Goal: Task Accomplishment & Management: Manage account settings

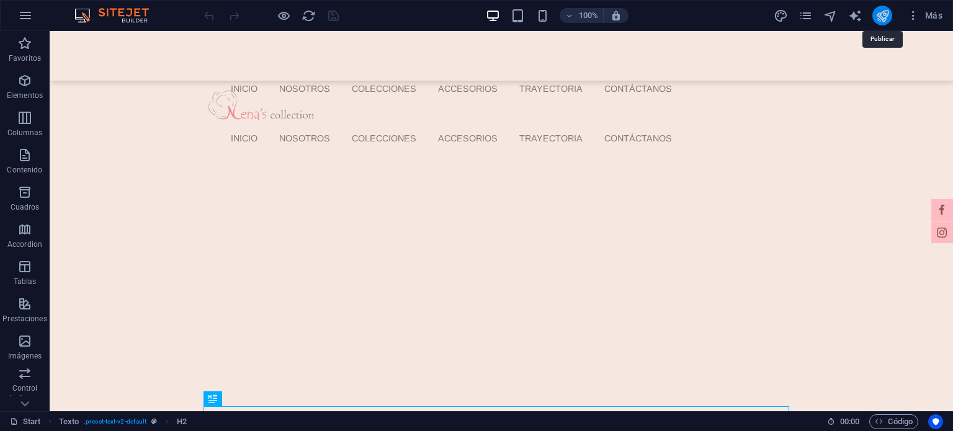
click at [881, 12] on icon "publish" at bounding box center [883, 16] width 14 height 14
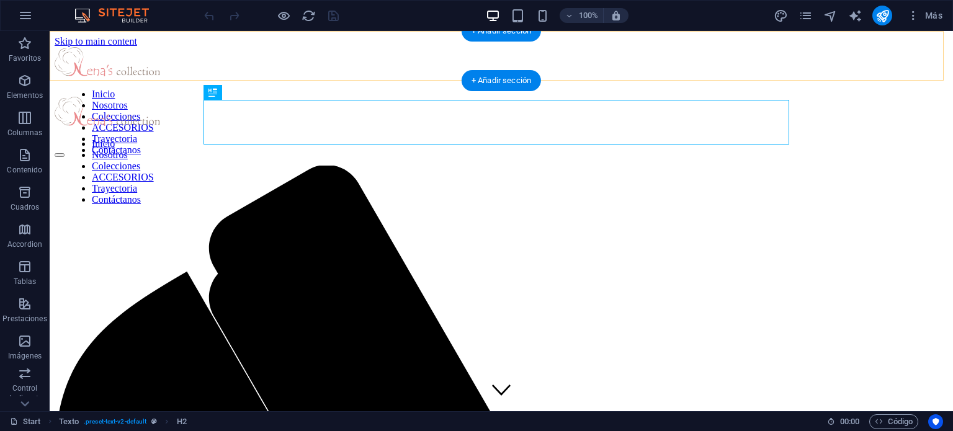
scroll to position [307, 0]
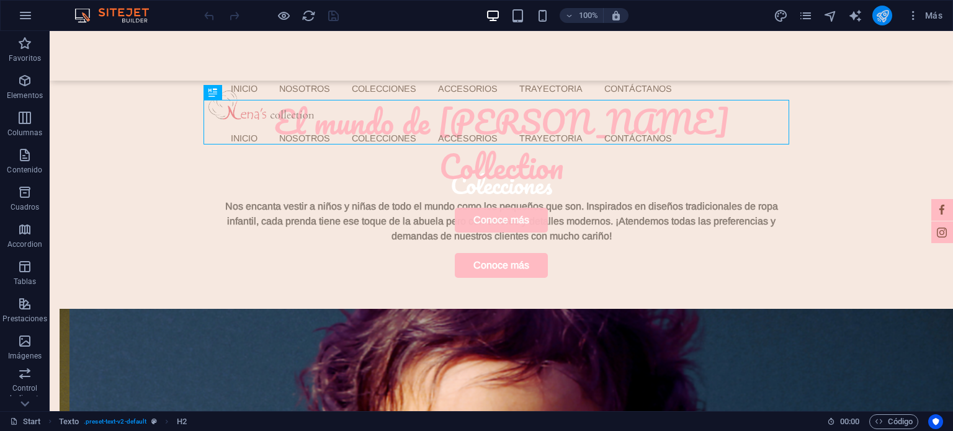
click at [882, 24] on button "publish" at bounding box center [882, 16] width 20 height 20
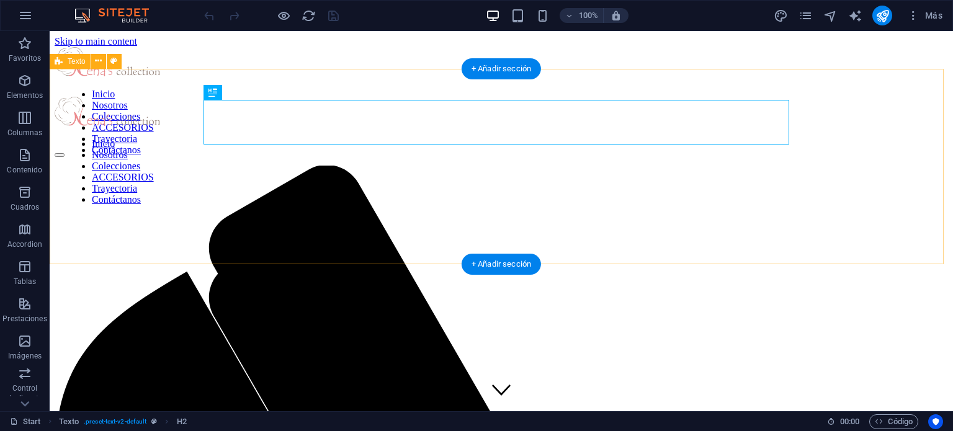
scroll to position [307, 0]
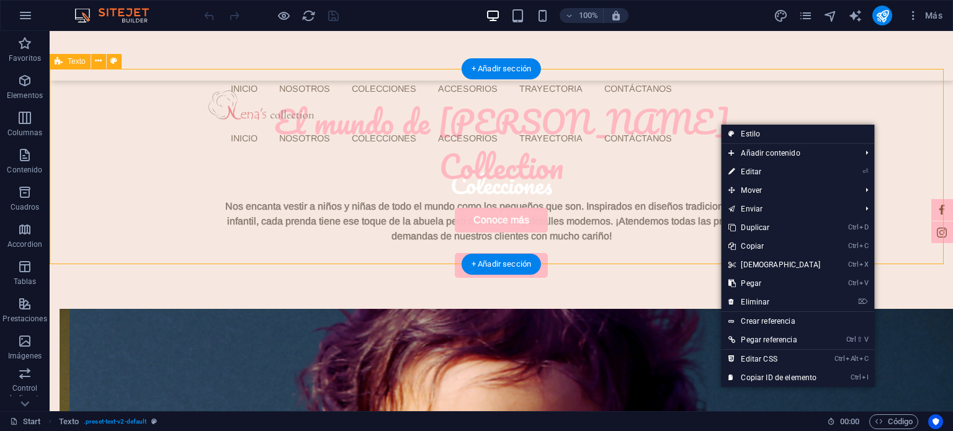
click at [886, 85] on div "El mundo de Nena's Collection Nos encanta vestir a niños y niñas de todo el mun…" at bounding box center [502, 189] width 904 height 240
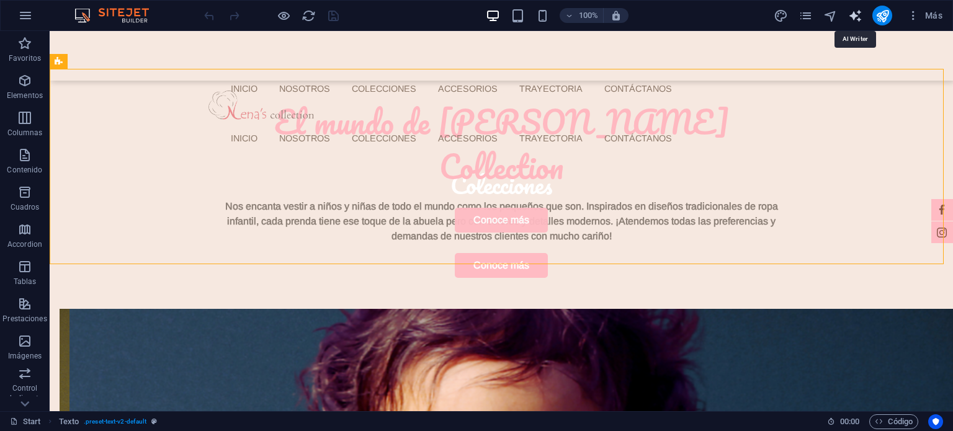
click at [855, 18] on icon "text_generator" at bounding box center [855, 16] width 14 height 14
select select "English"
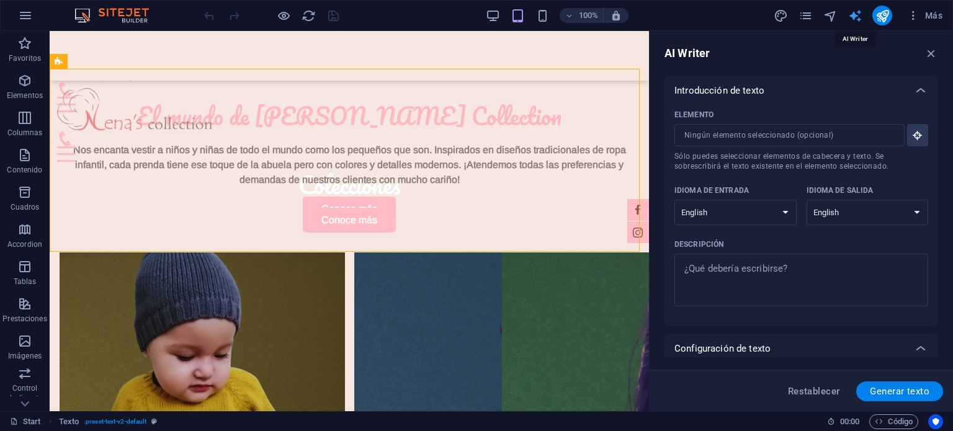
scroll to position [0, 0]
click at [855, 18] on icon "text_generator" at bounding box center [855, 16] width 14 height 14
click at [837, 17] on icon "navigator" at bounding box center [830, 16] width 14 height 14
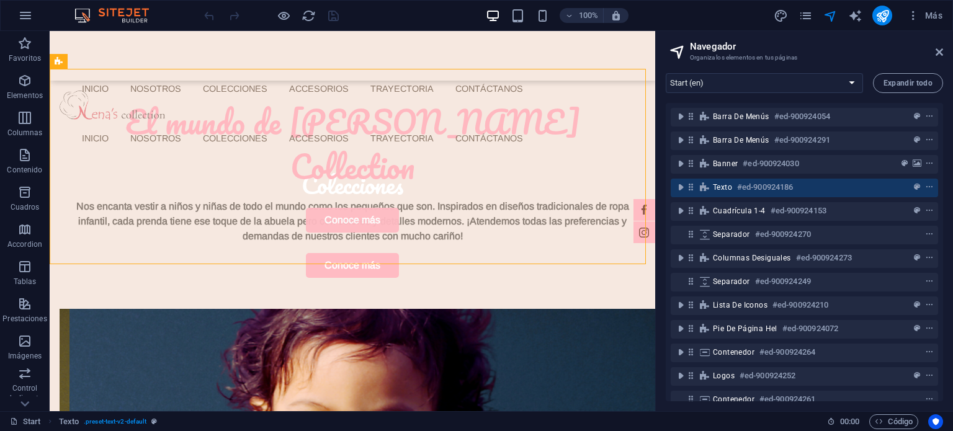
click at [843, 16] on div "Más" at bounding box center [860, 16] width 174 height 20
click at [837, 16] on icon "navigator" at bounding box center [830, 16] width 14 height 14
click at [815, 23] on div "Más" at bounding box center [860, 16] width 174 height 20
click at [814, 22] on div "Más" at bounding box center [860, 16] width 174 height 20
click at [811, 22] on icon "pages" at bounding box center [806, 16] width 14 height 14
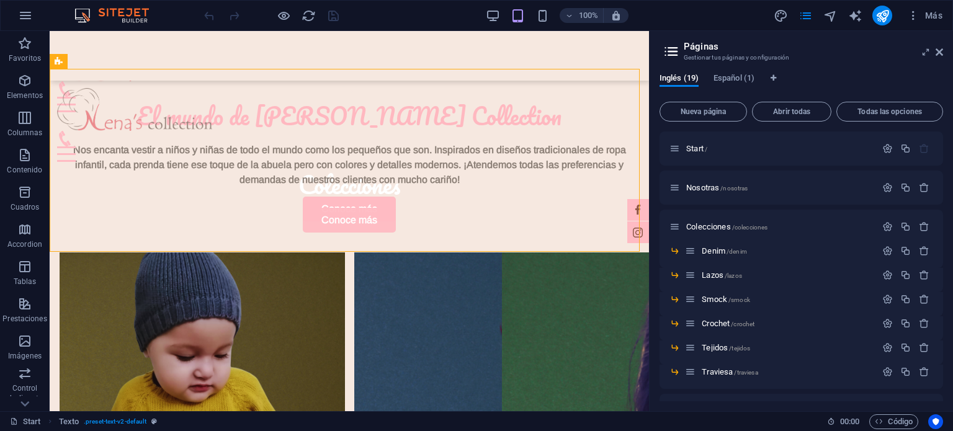
click at [814, 22] on div "Más" at bounding box center [860, 16] width 174 height 20
click at [943, 52] on aside "Páginas Gestionar tus páginas y configuración Inglés (19) Español (1) Nueva pág…" at bounding box center [801, 221] width 304 height 380
click at [936, 53] on icon at bounding box center [939, 52] width 7 height 10
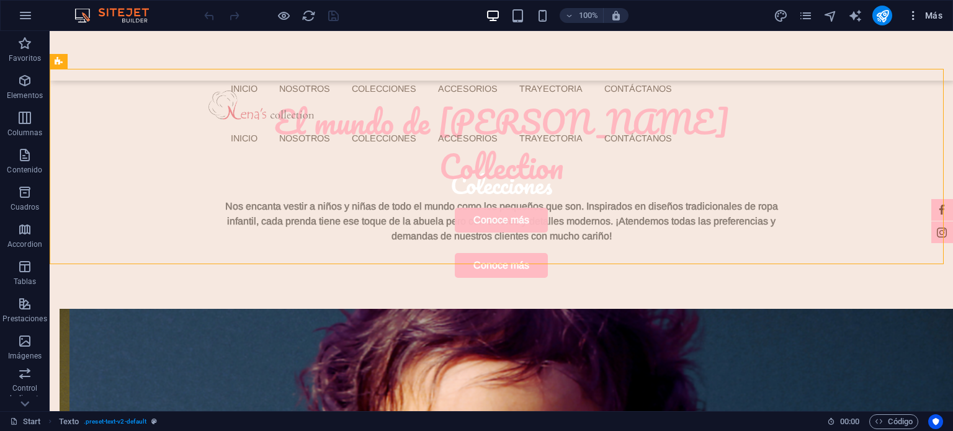
click at [911, 10] on icon "button" at bounding box center [913, 15] width 12 height 12
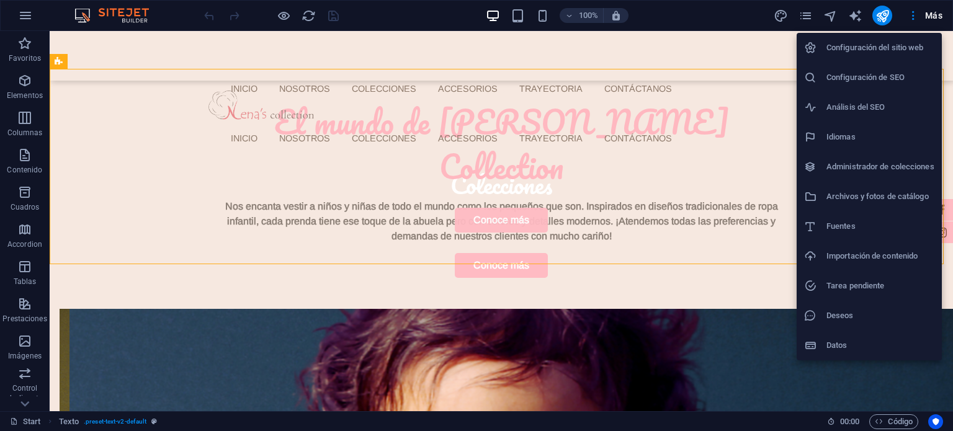
click at [293, 19] on div at bounding box center [476, 215] width 953 height 431
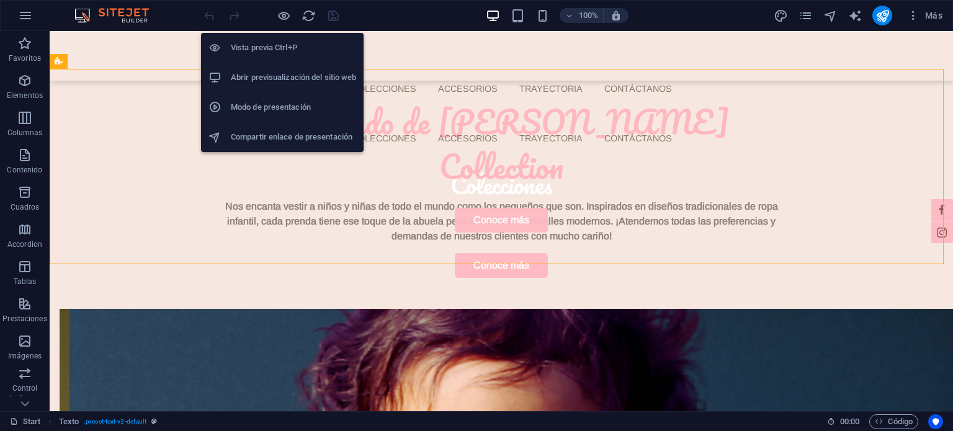
click at [276, 74] on h6 "Abrir previsualización del sitio web" at bounding box center [293, 77] width 125 height 15
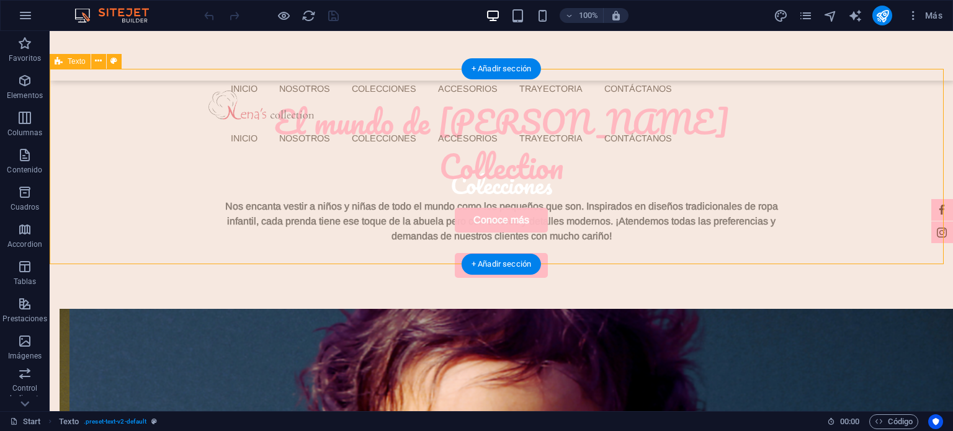
click at [132, 179] on div "El mundo de Nena's Collection Nos encanta vestir a niños y niñas de todo el mun…" at bounding box center [502, 189] width 904 height 240
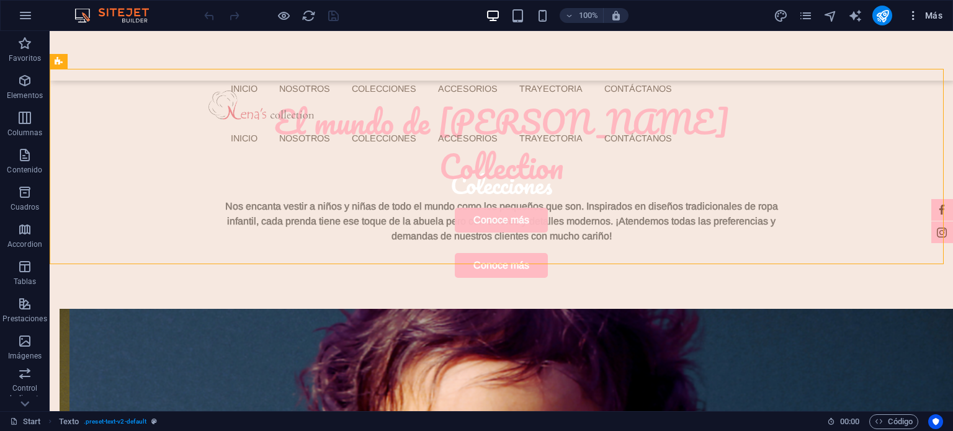
click at [916, 16] on icon "button" at bounding box center [913, 15] width 12 height 12
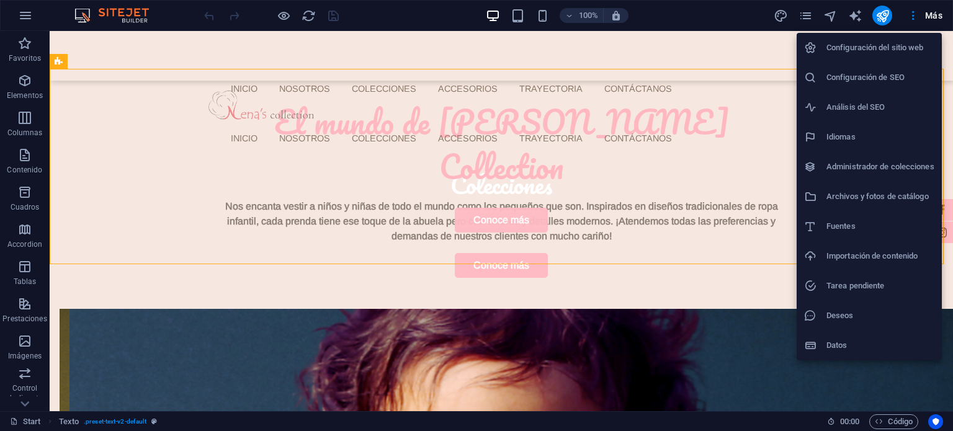
click at [886, 19] on div at bounding box center [476, 215] width 953 height 431
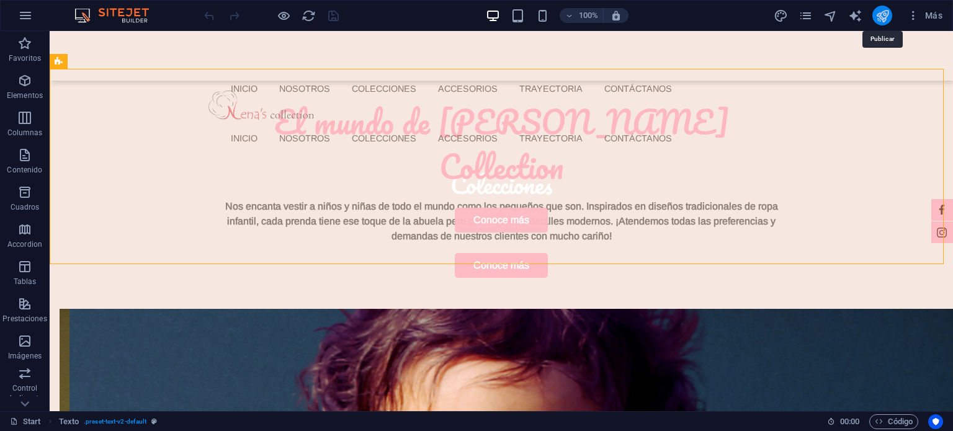
click at [885, 14] on icon "publish" at bounding box center [883, 16] width 14 height 14
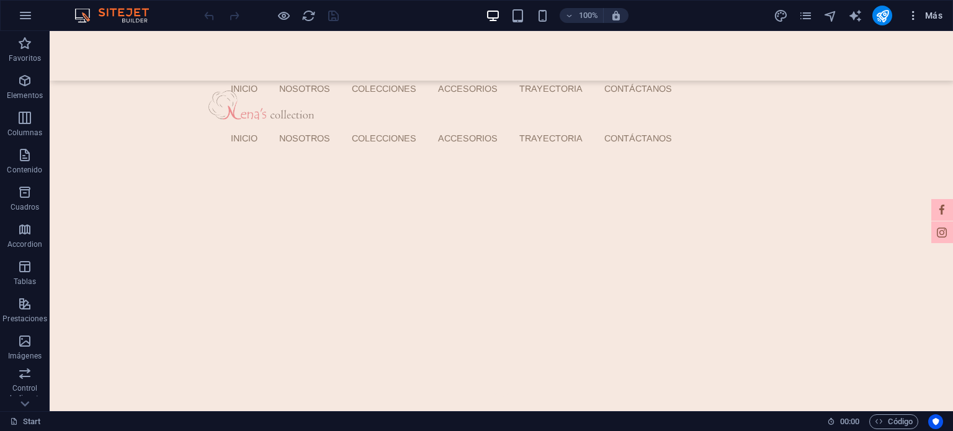
click at [913, 14] on icon "button" at bounding box center [913, 15] width 12 height 12
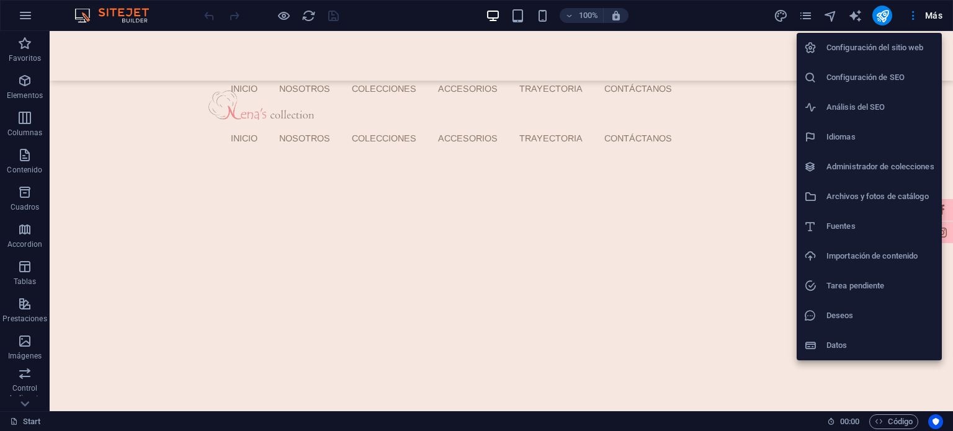
click at [868, 161] on h6 "Administrador de colecciones" at bounding box center [881, 166] width 108 height 15
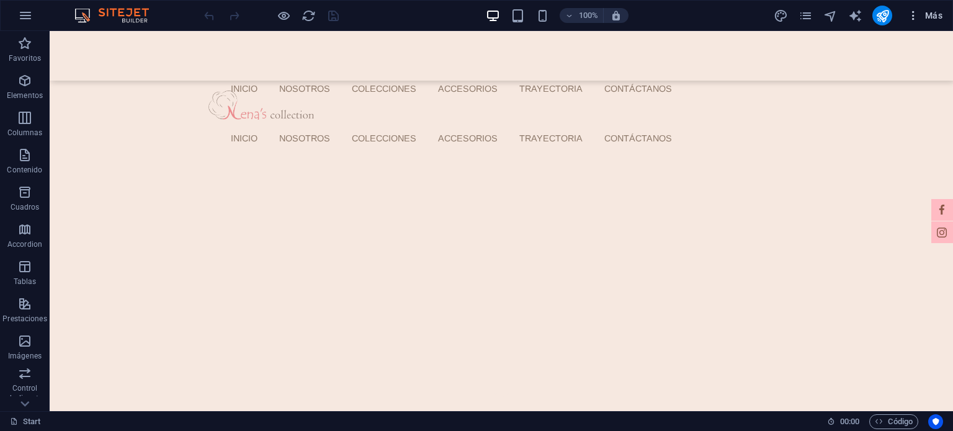
click at [920, 17] on icon "button" at bounding box center [913, 15] width 12 height 12
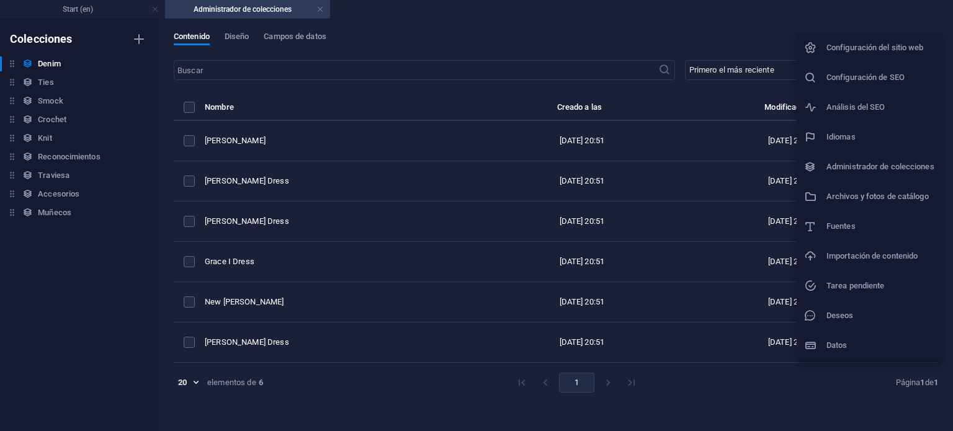
click at [317, 11] on div at bounding box center [476, 215] width 953 height 431
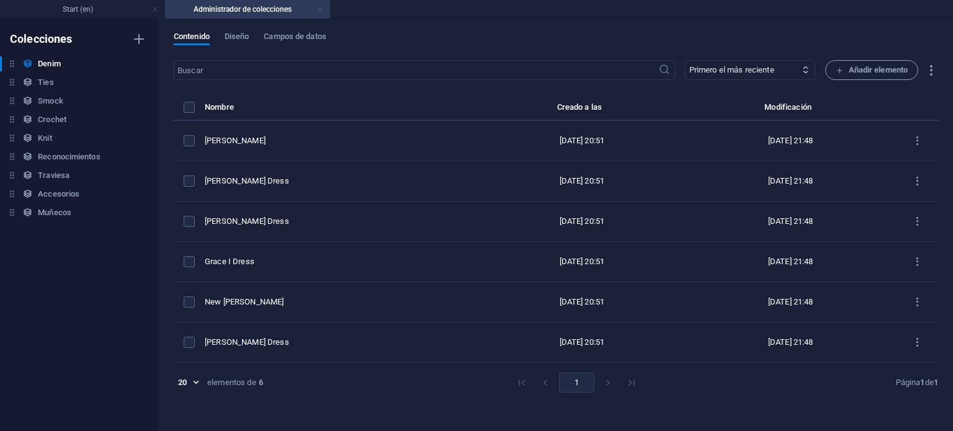
click at [318, 14] on link at bounding box center [319, 10] width 7 height 12
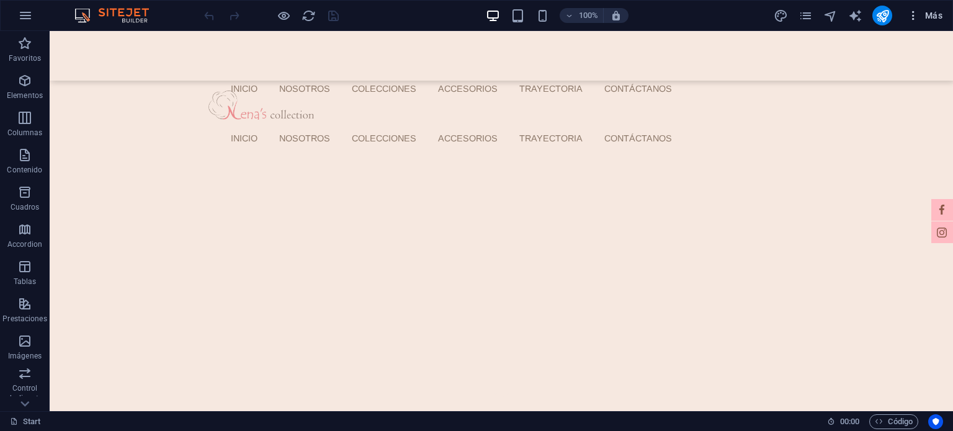
click at [913, 6] on button "Más" at bounding box center [924, 16] width 45 height 20
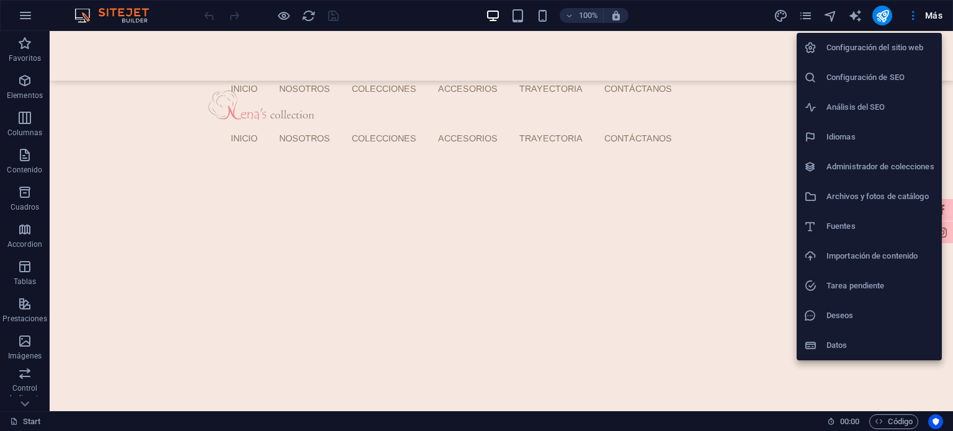
click at [854, 262] on h6 "Importación de contenido" at bounding box center [881, 256] width 108 height 15
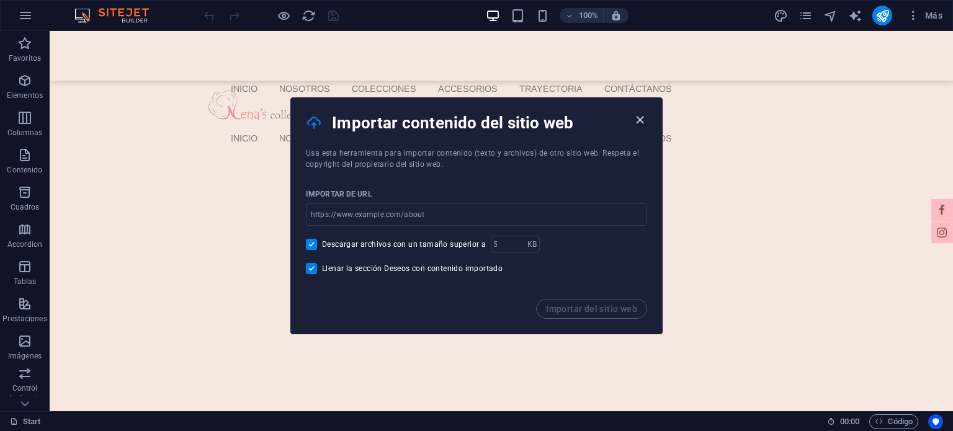
click at [640, 119] on icon "button" at bounding box center [640, 120] width 14 height 14
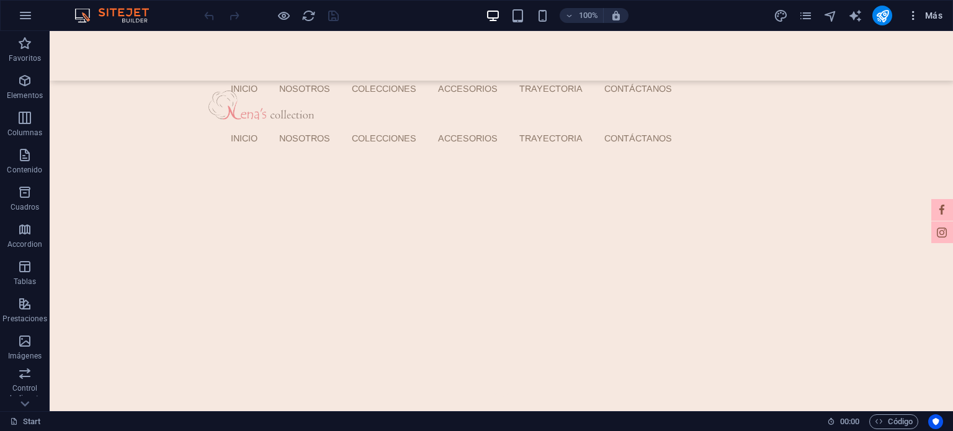
click at [908, 19] on icon "button" at bounding box center [913, 15] width 12 height 12
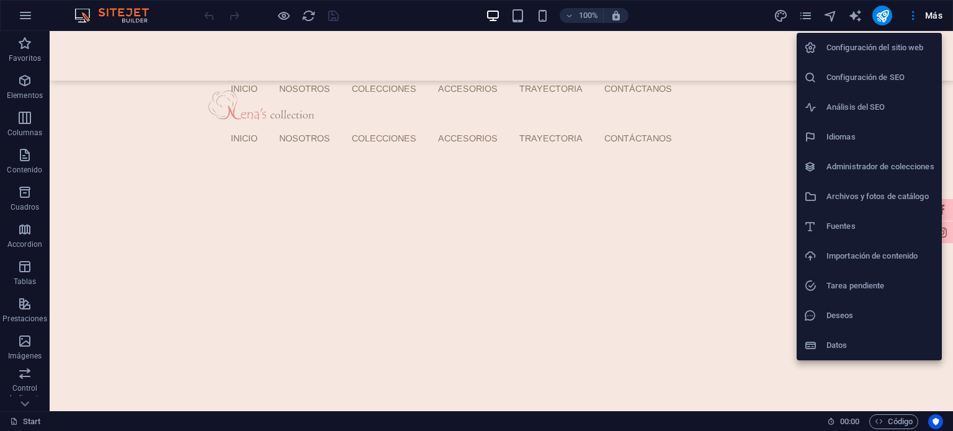
click at [833, 9] on div at bounding box center [476, 215] width 953 height 431
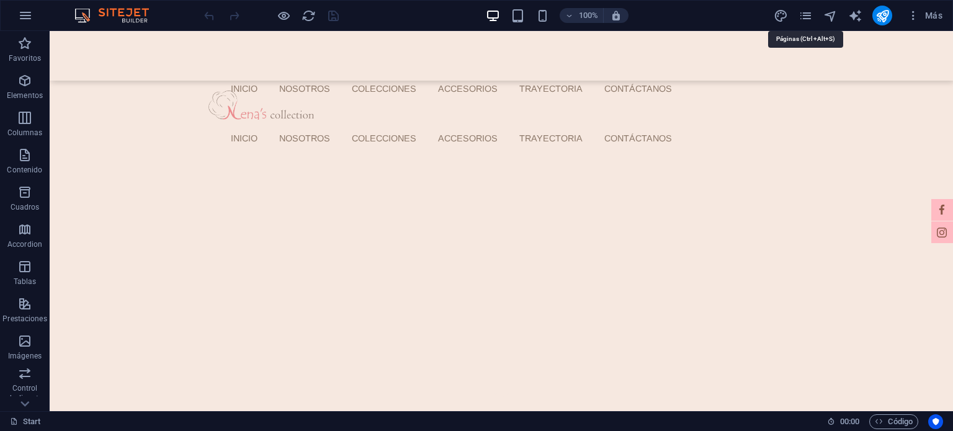
click at [809, 12] on icon "pages" at bounding box center [806, 16] width 14 height 14
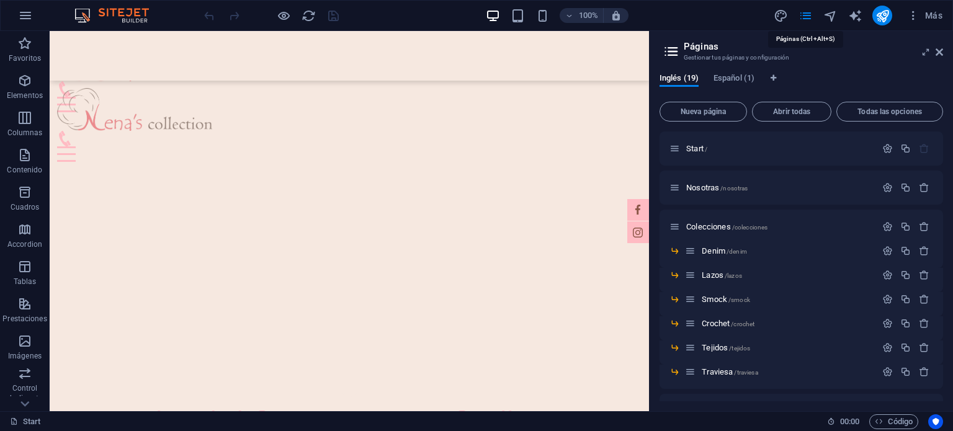
click at [809, 12] on icon "pages" at bounding box center [806, 16] width 14 height 14
click at [936, 56] on icon at bounding box center [939, 52] width 7 height 10
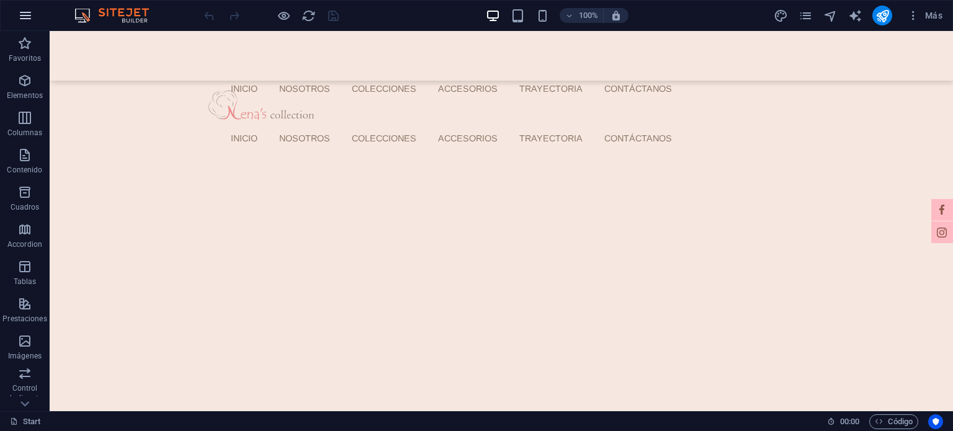
click at [16, 14] on button "button" at bounding box center [26, 16] width 30 height 30
